Goal: Task Accomplishment & Management: Use online tool/utility

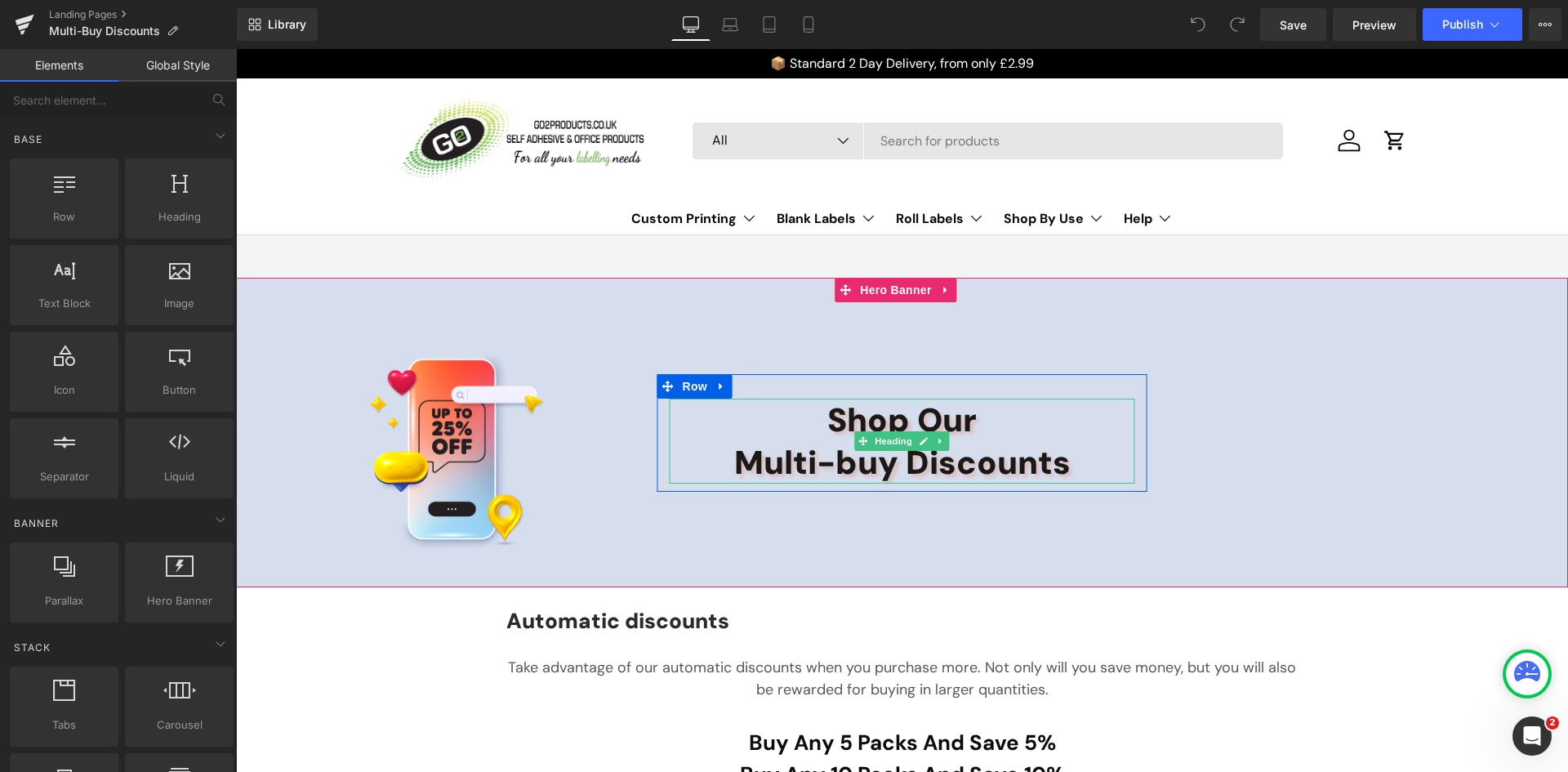
click at [780, 469] on h2 "Multi-buy Discounts" at bounding box center [902, 463] width 466 height 43
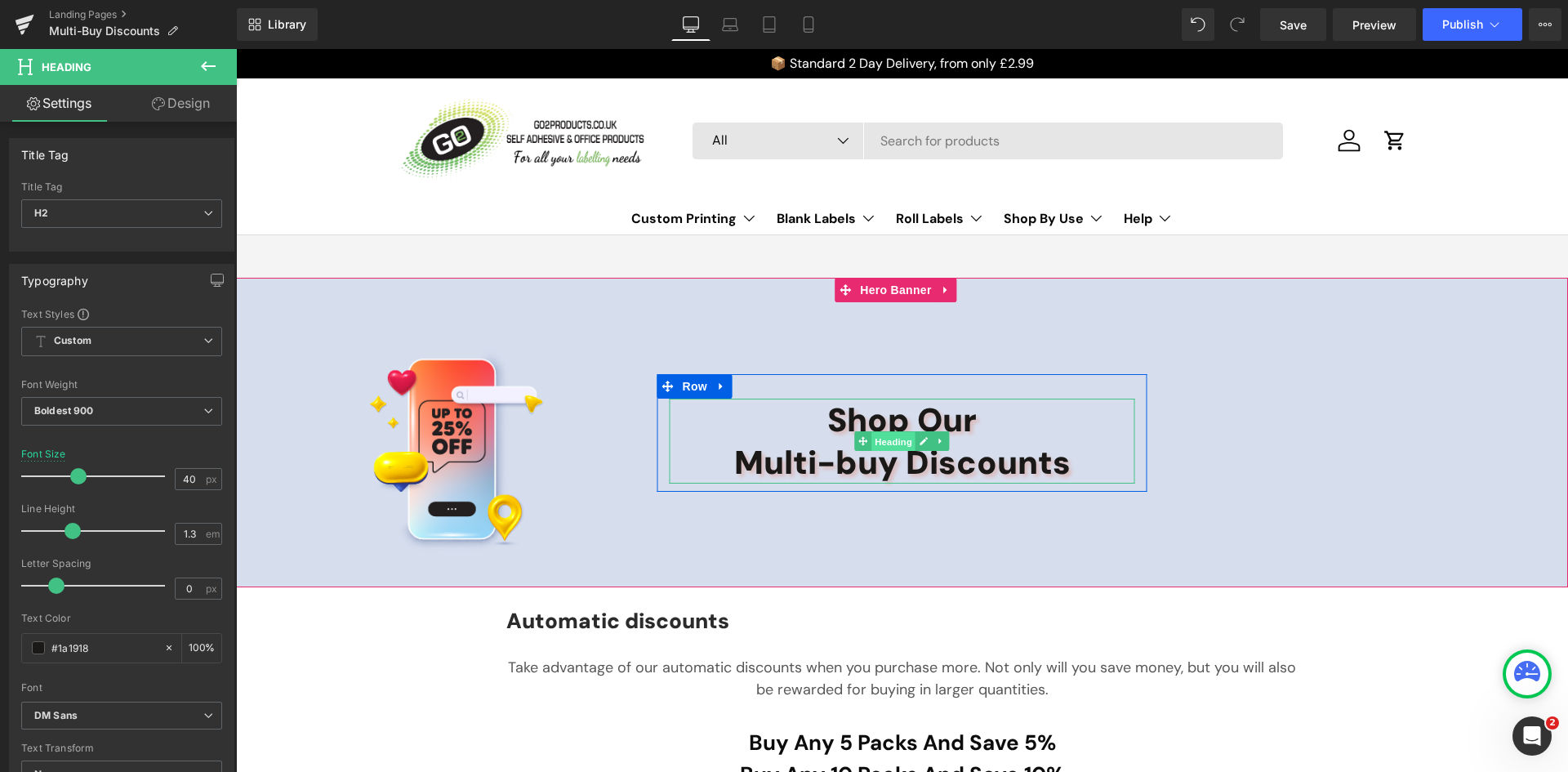
click at [888, 439] on span "Heading" at bounding box center [894, 441] width 44 height 20
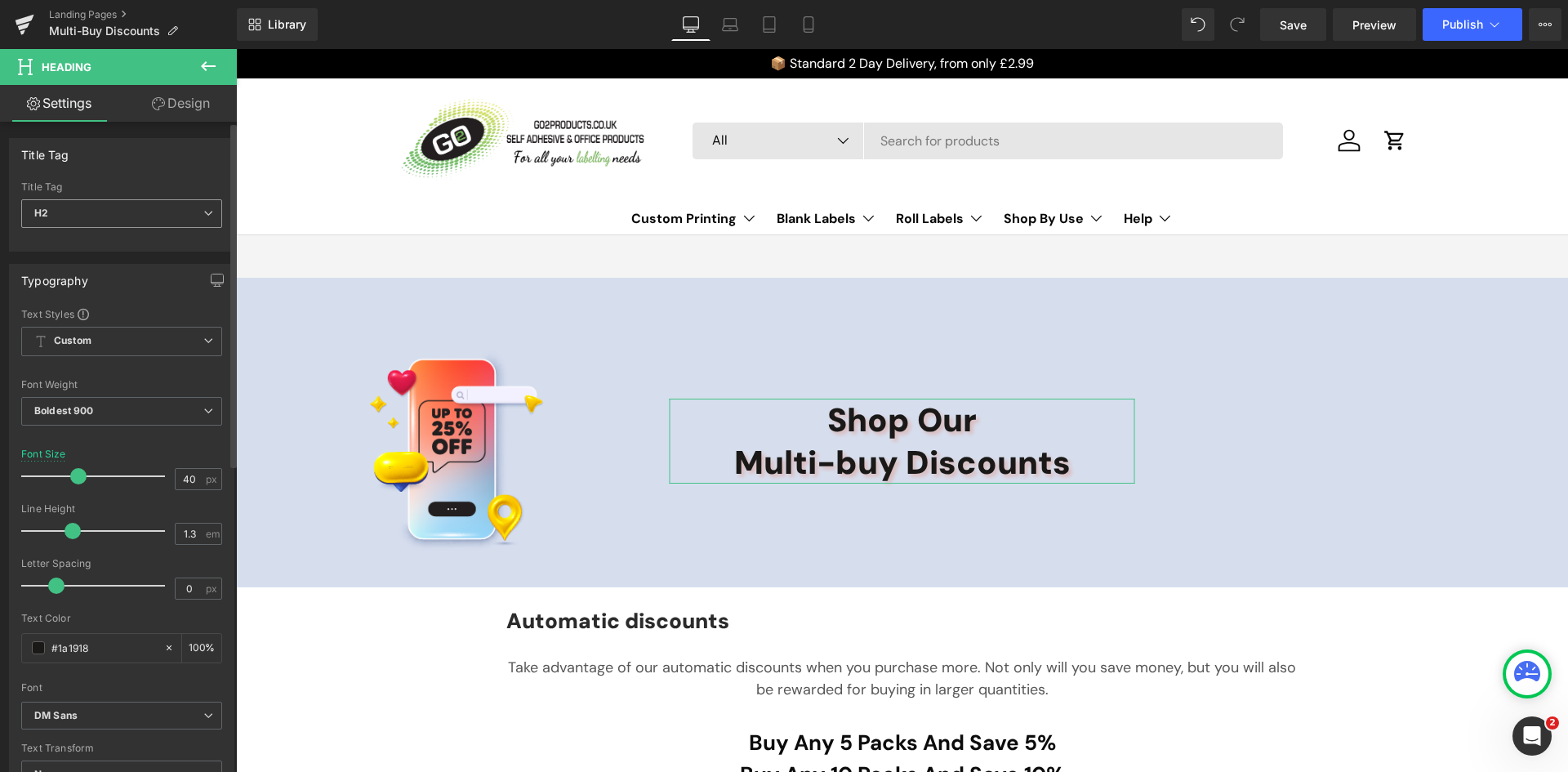
click at [174, 212] on span "H2" at bounding box center [122, 214] width 201 height 29
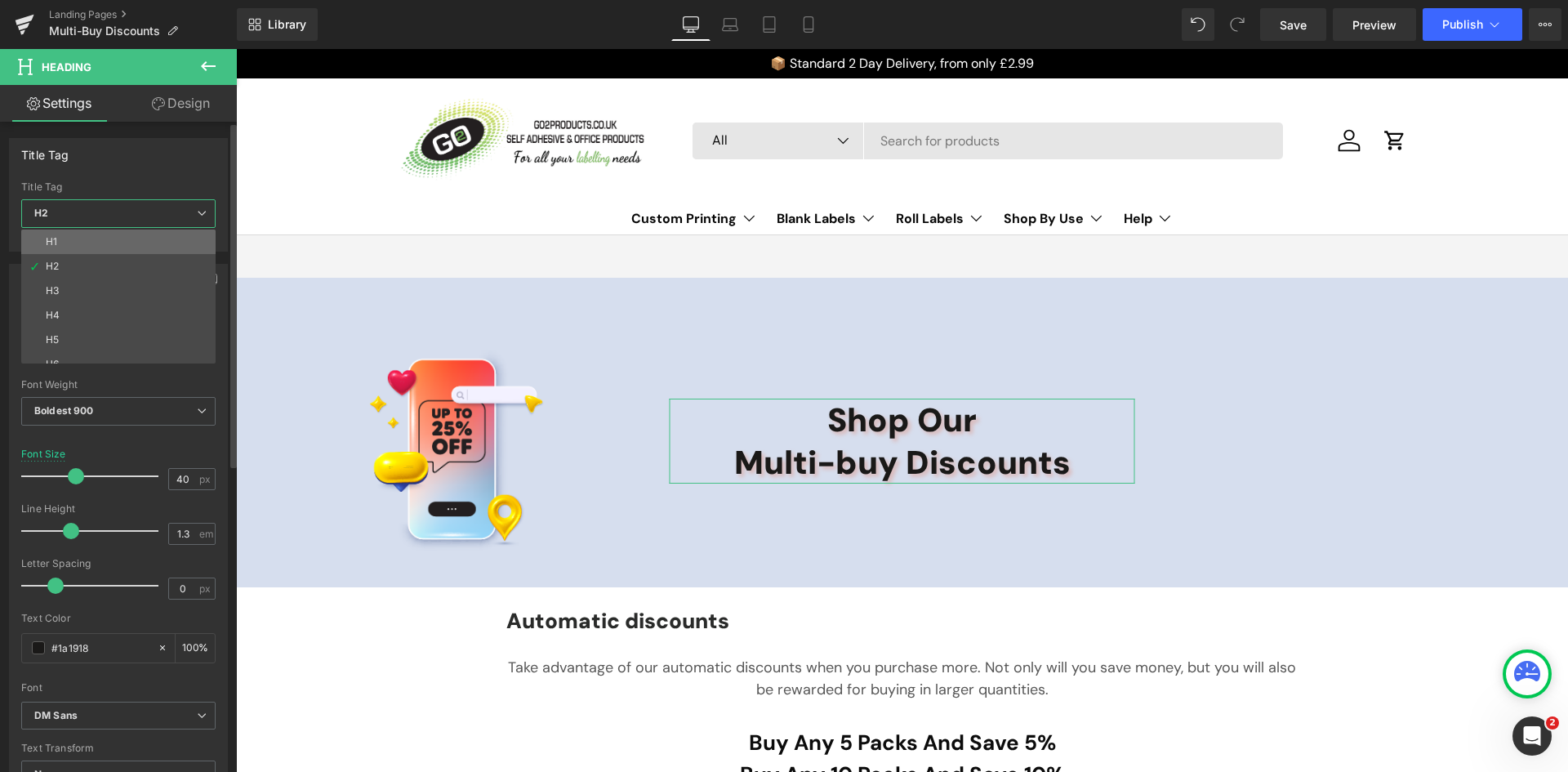
click at [82, 241] on li "H1" at bounding box center [122, 242] width 202 height 25
type input "35"
type input "1.2"
type input "#3a3a3a"
type input "100"
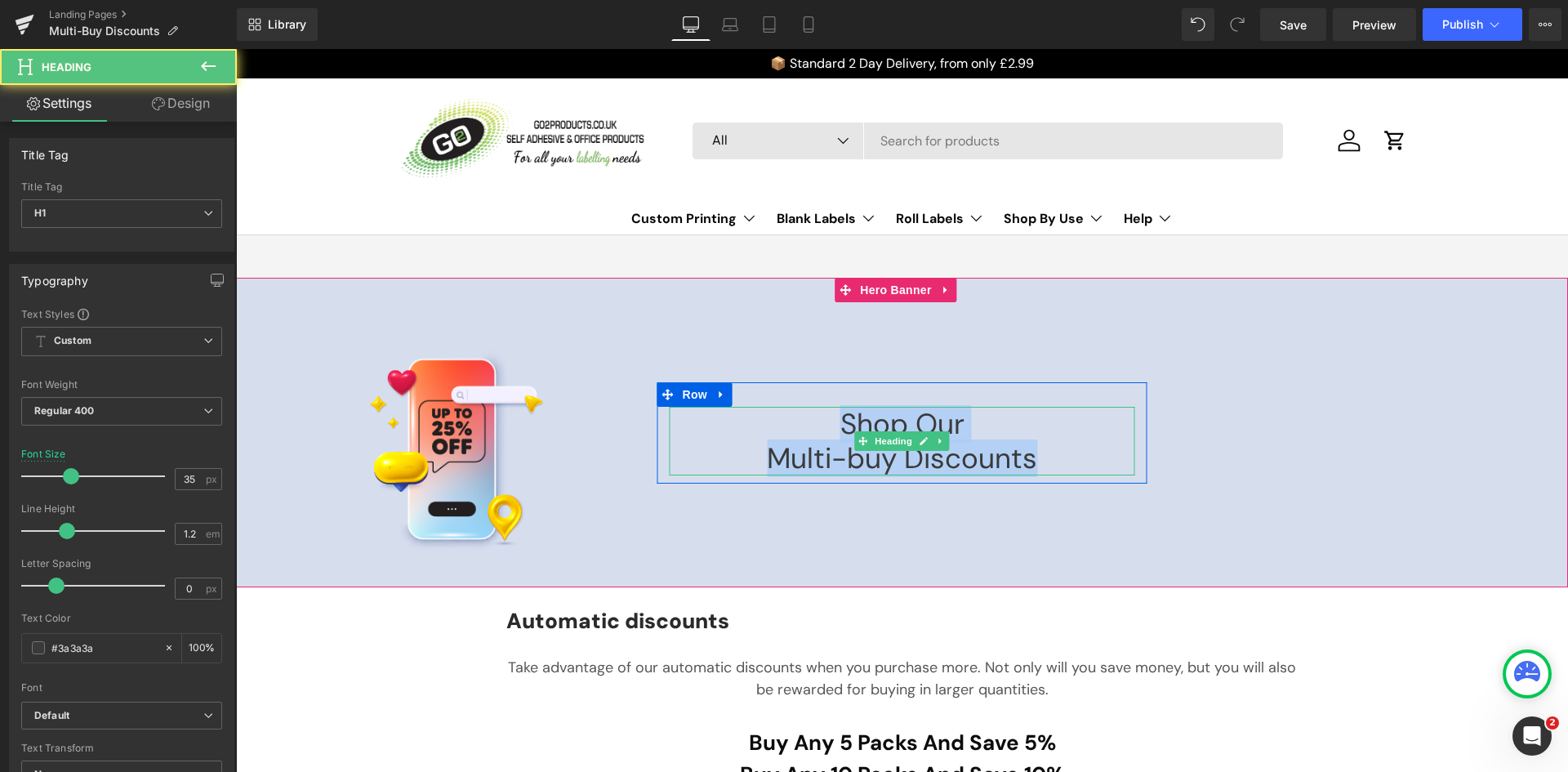
drag, startPoint x: 1032, startPoint y: 467, endPoint x: 814, endPoint y: 422, distance: 222.6
click at [814, 422] on div "Shop Our Multi-buy Discounts" at bounding box center [902, 441] width 466 height 68
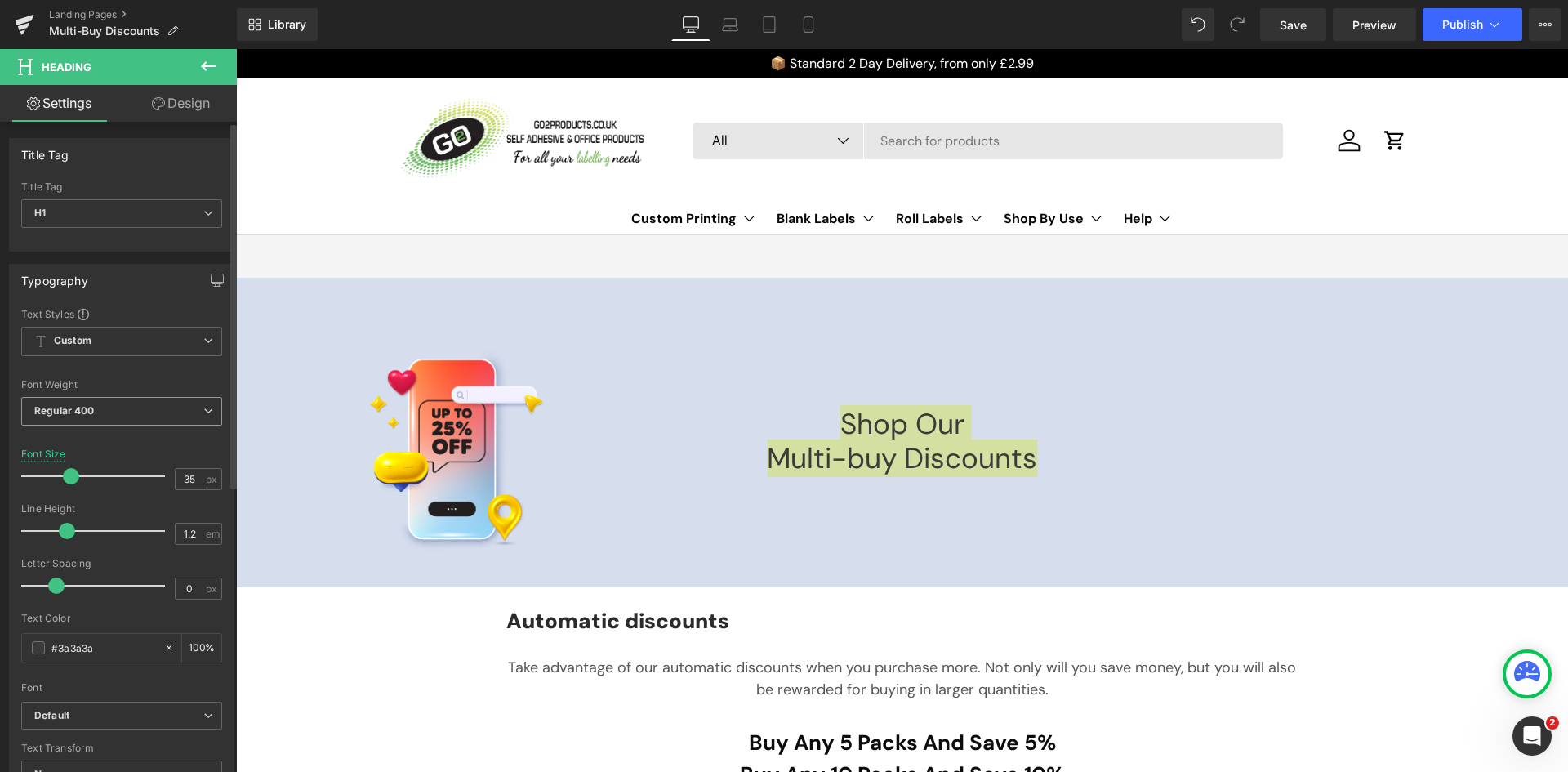
click at [102, 415] on span "Regular 400" at bounding box center [122, 411] width 201 height 29
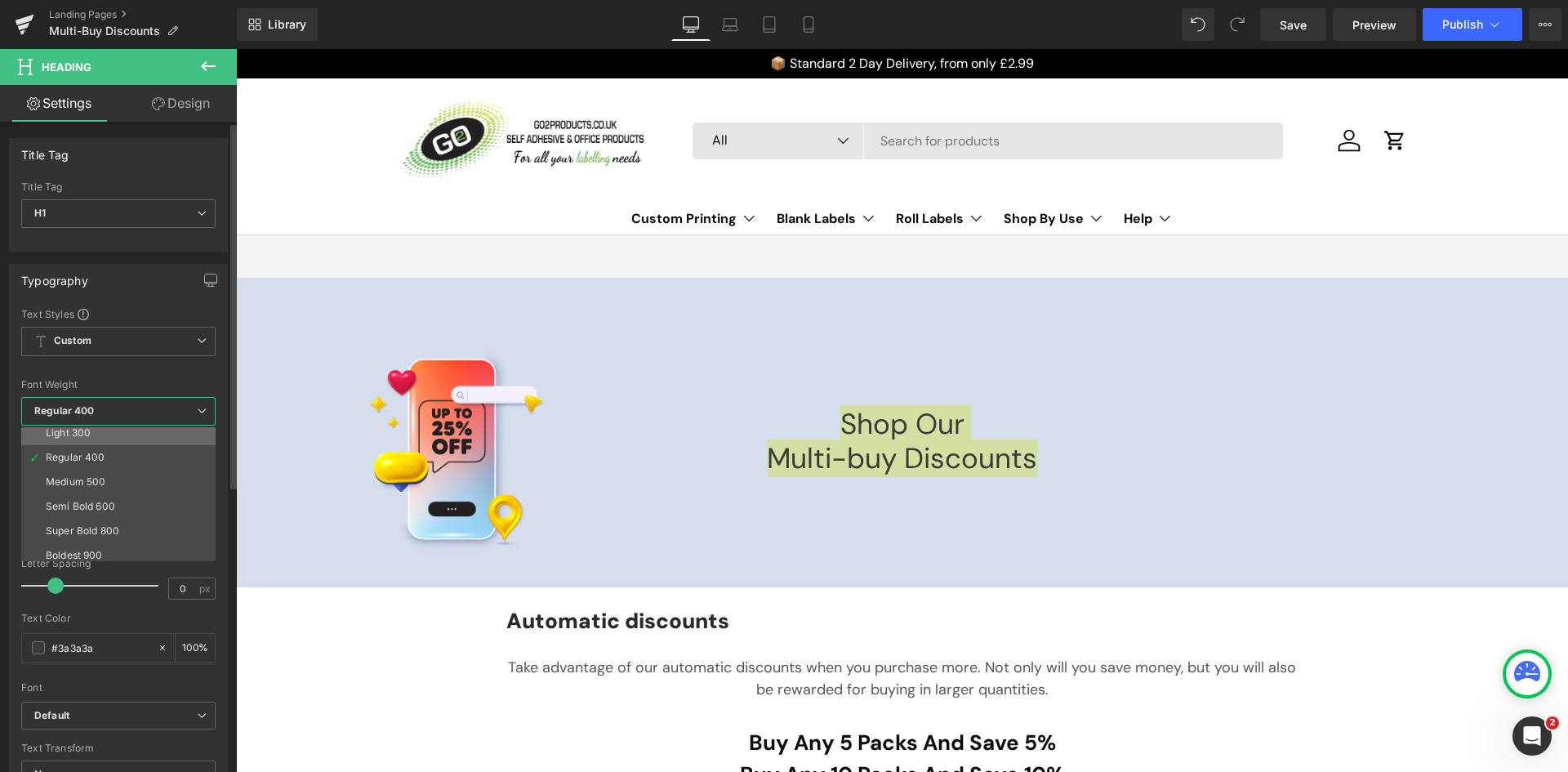
scroll to position [81, 0]
click at [102, 529] on div "Boldest 900" at bounding box center [75, 529] width 58 height 12
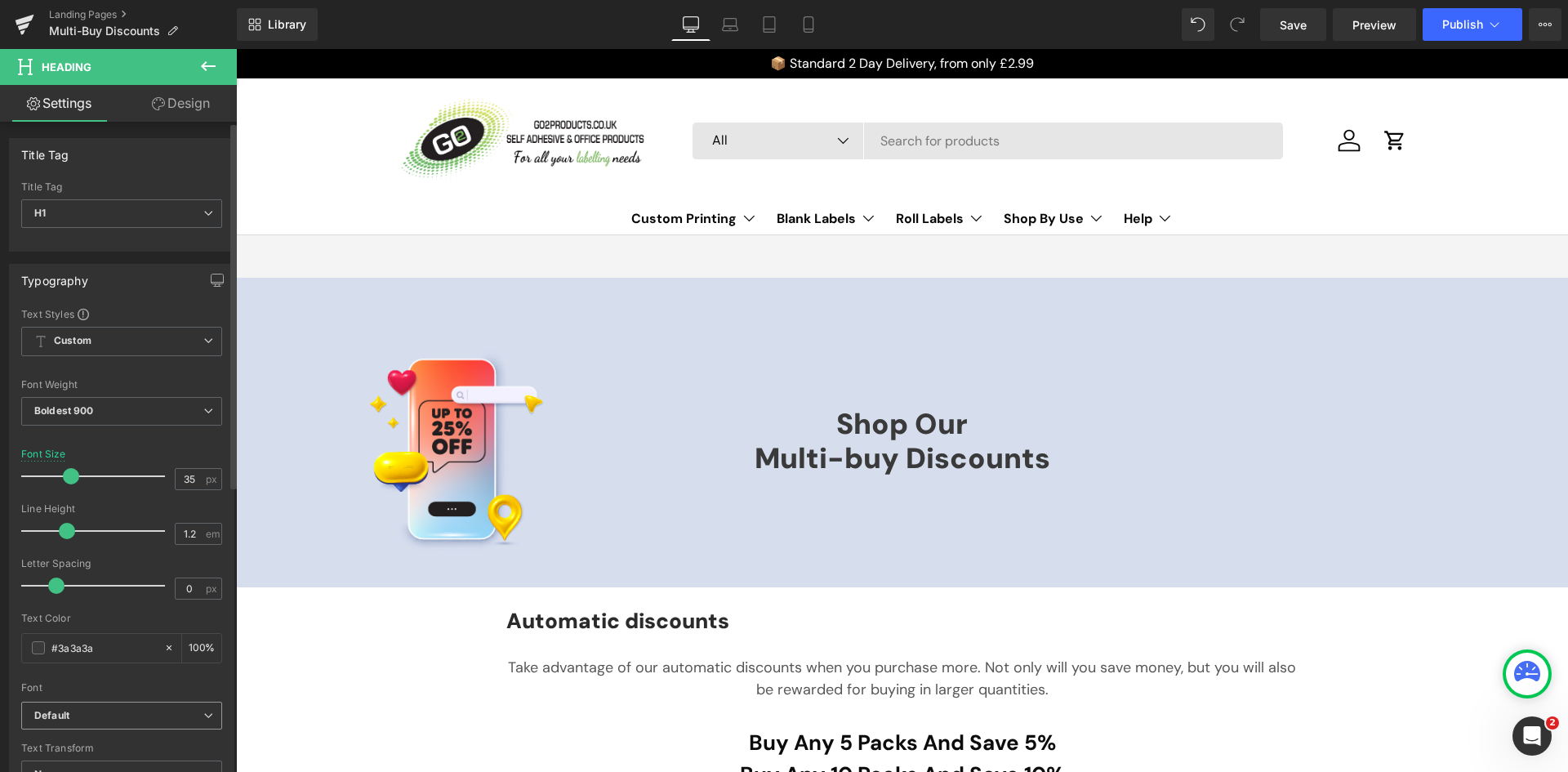
click at [110, 713] on b "Default" at bounding box center [119, 716] width 169 height 14
click at [95, 765] on li "DM Sans" at bounding box center [118, 772] width 195 height 26
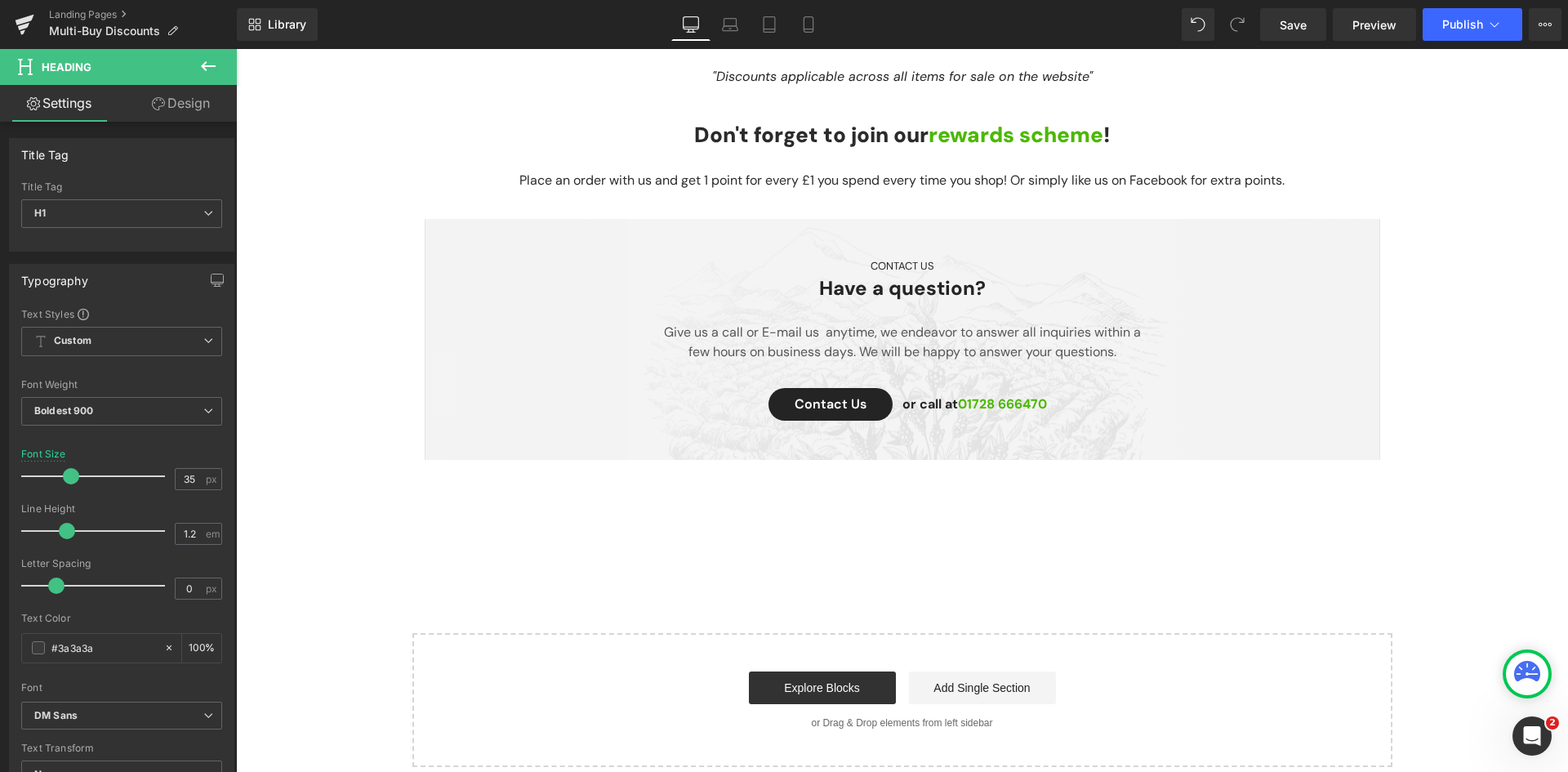
scroll to position [572, 0]
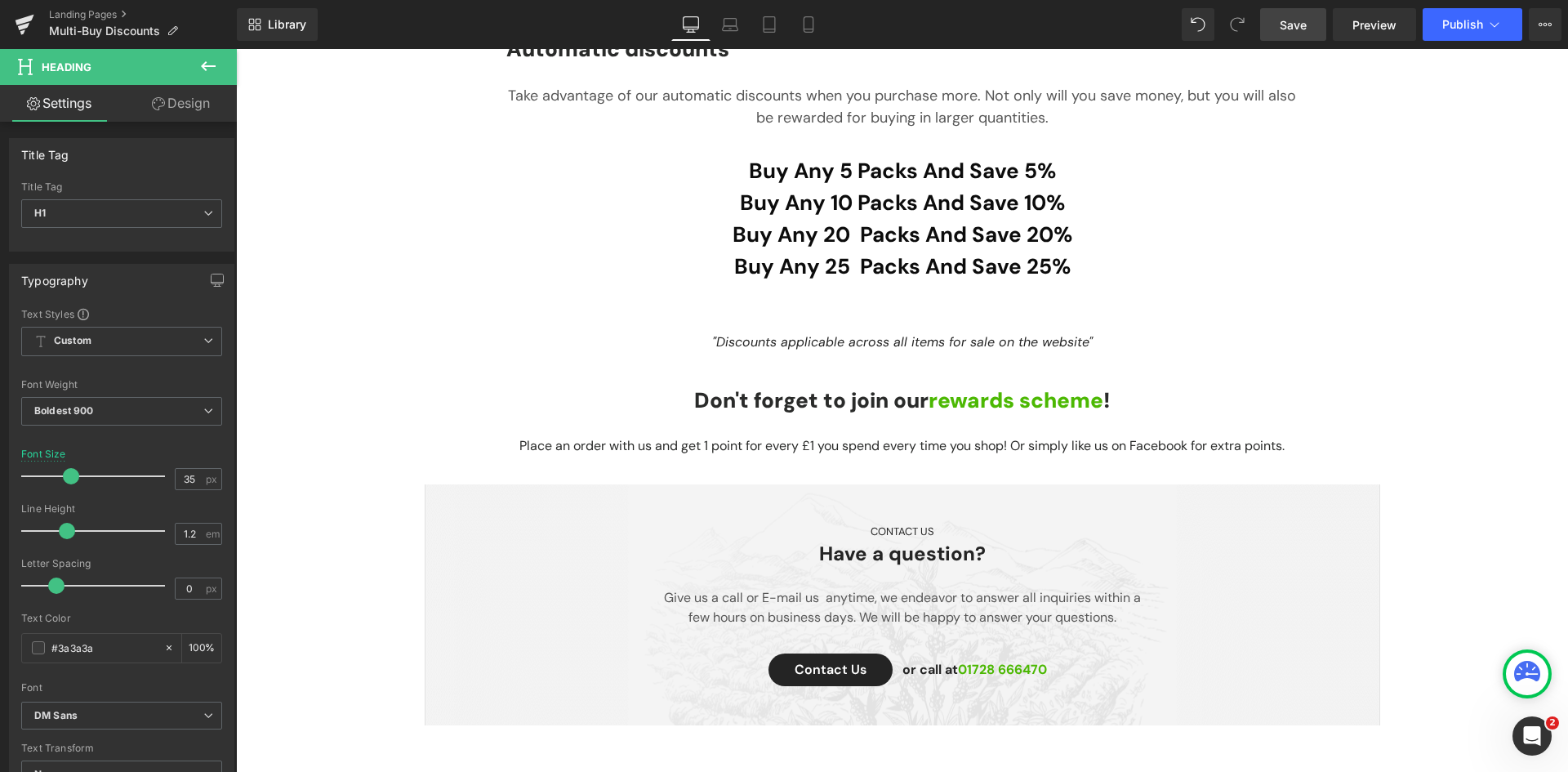
click at [1303, 27] on span "Save" at bounding box center [1294, 25] width 27 height 17
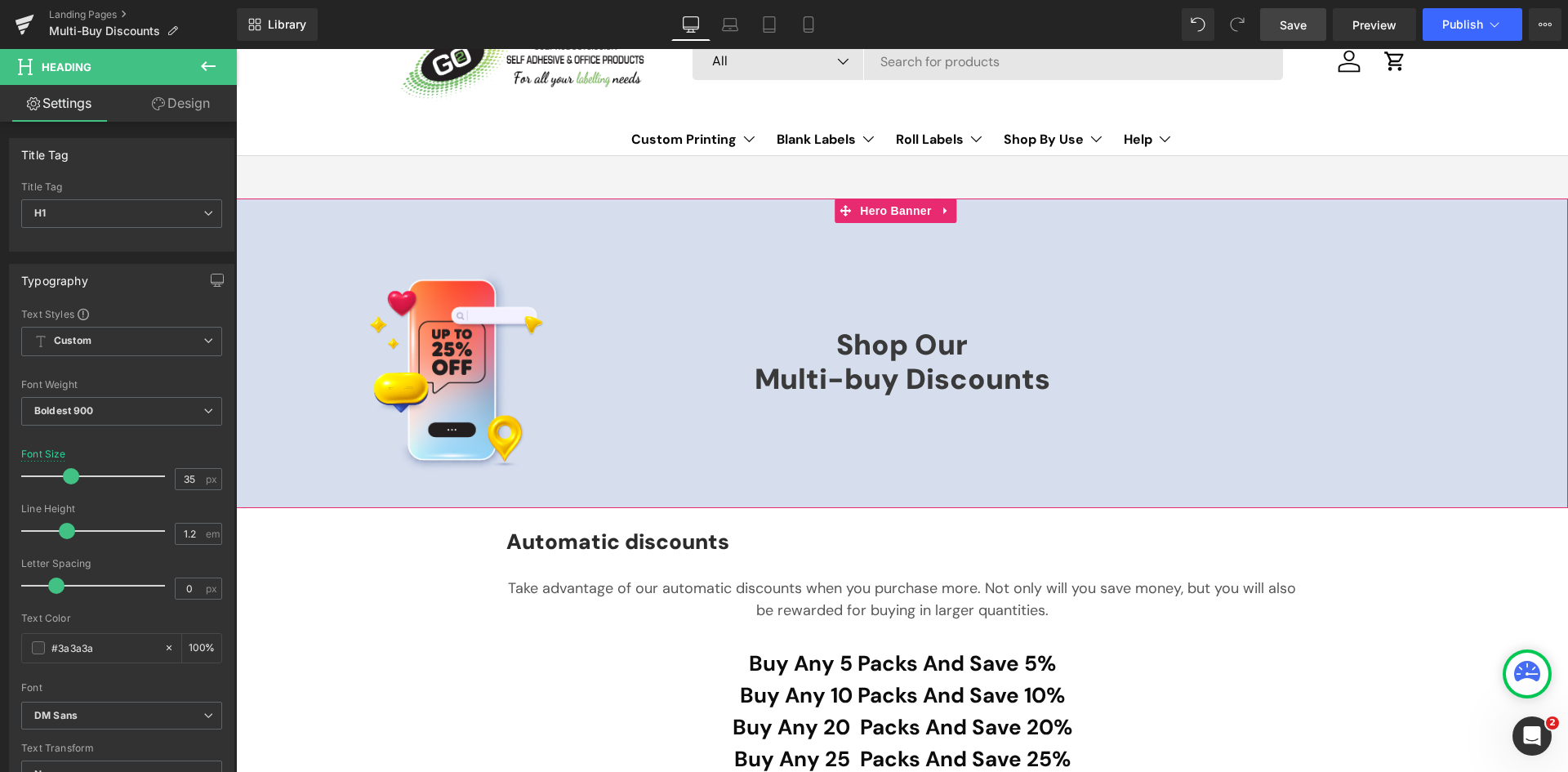
scroll to position [0, 0]
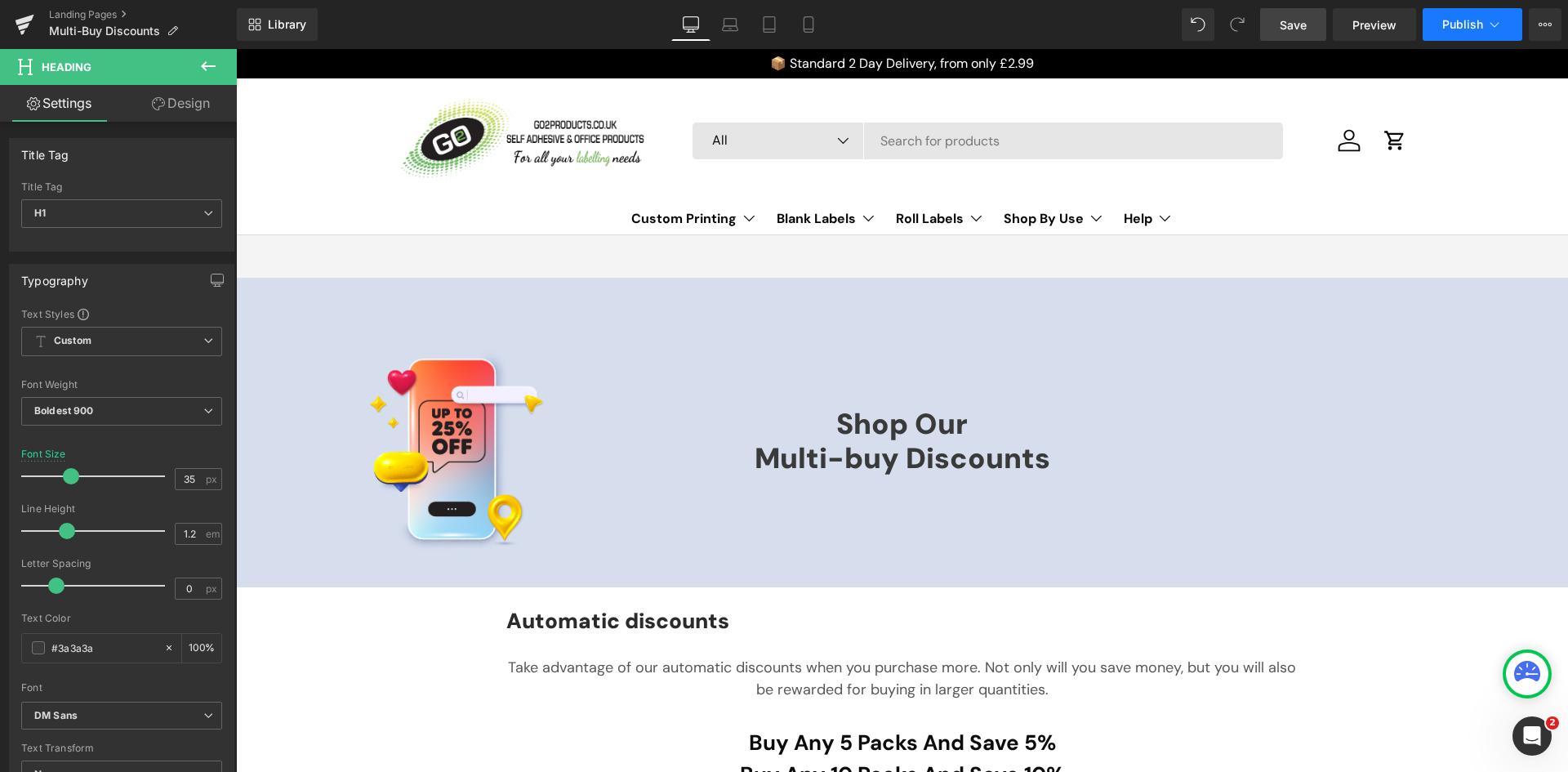
click at [1465, 21] on span "Publish" at bounding box center [1463, 25] width 41 height 13
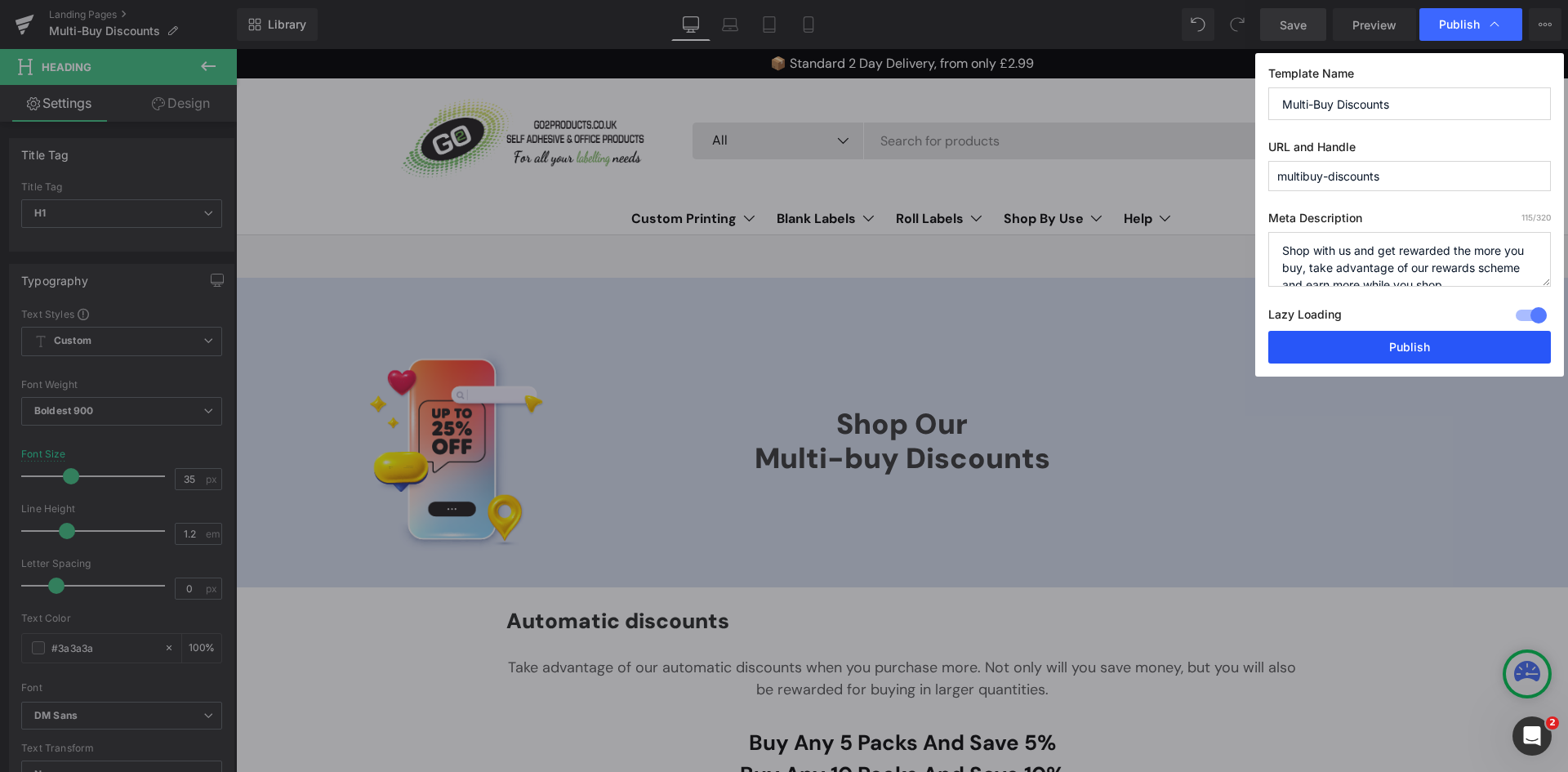
click at [1396, 340] on button "Publish" at bounding box center [1410, 348] width 283 height 33
